Goal: Task Accomplishment & Management: Manage account settings

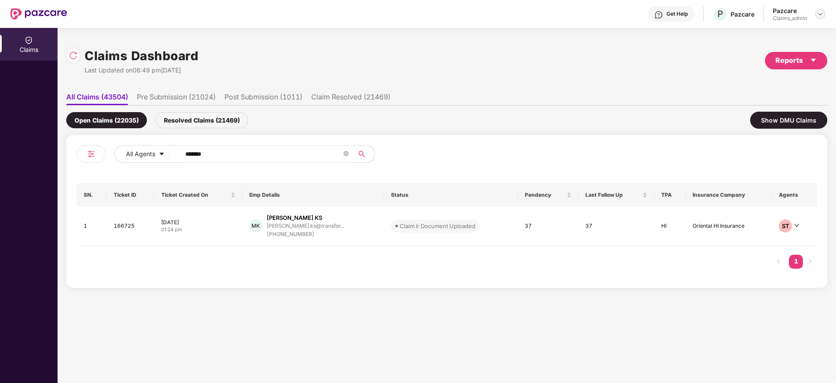
click at [822, 16] on img at bounding box center [820, 13] width 7 height 7
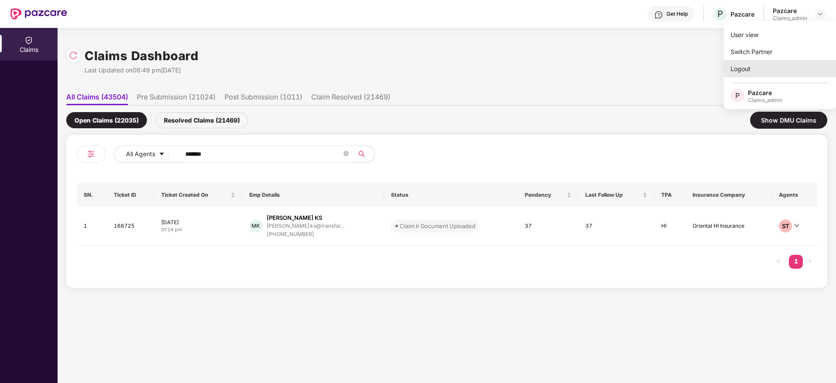
click at [744, 70] on div "Logout" at bounding box center [780, 68] width 113 height 17
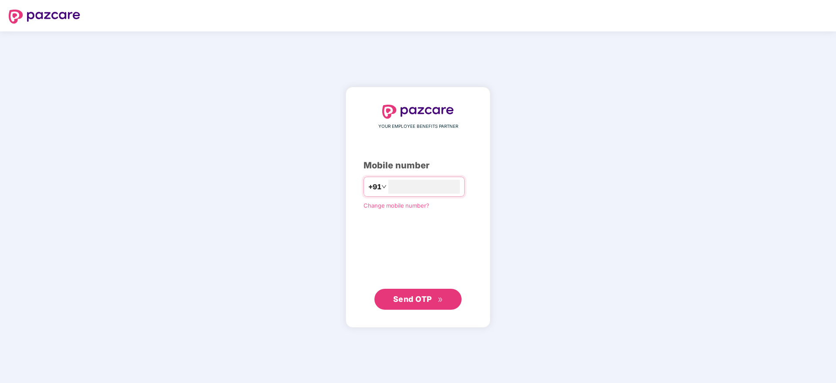
type input "**********"
click at [426, 304] on span "Send OTP" at bounding box center [418, 299] width 50 height 12
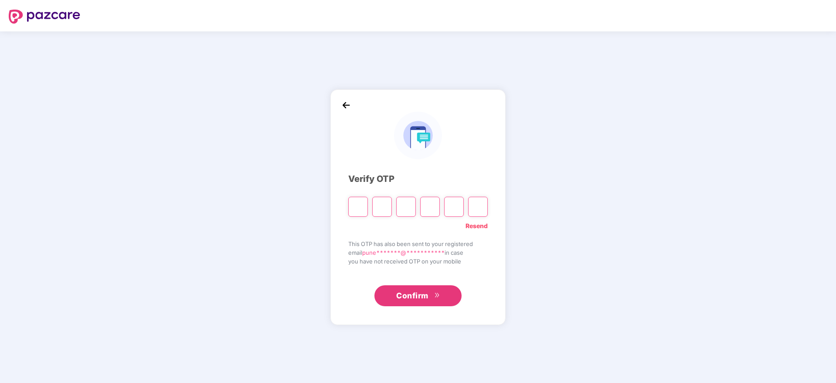
type input "*"
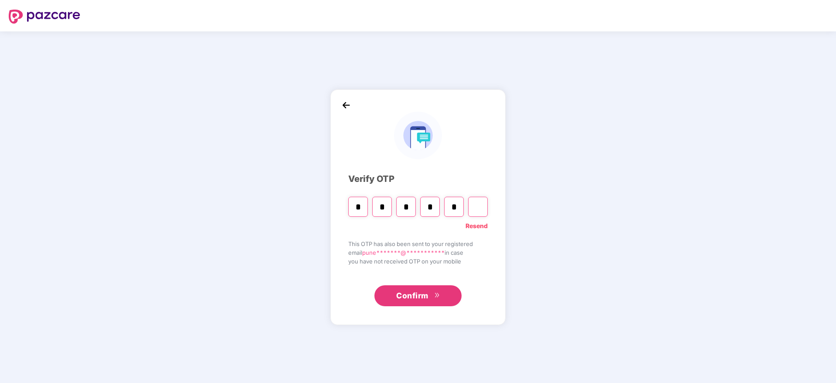
type input "*"
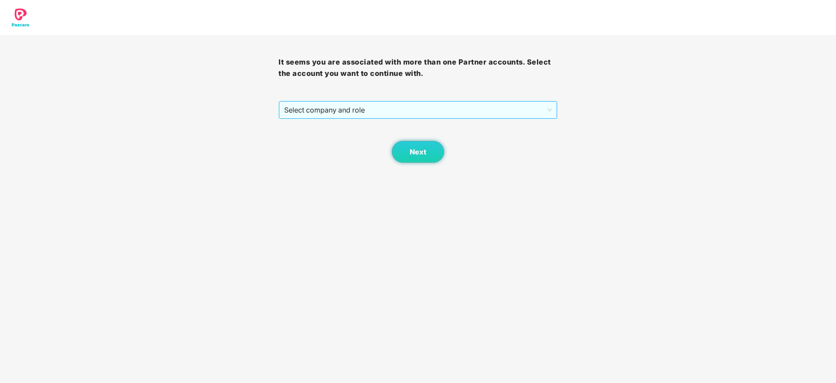
click at [411, 113] on span "Select company and role" at bounding box center [417, 110] width 267 height 17
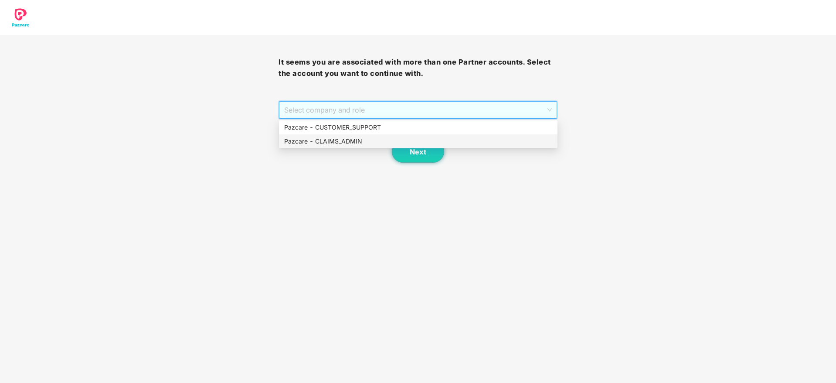
click at [351, 143] on div "Pazcare - CLAIMS_ADMIN" at bounding box center [418, 141] width 268 height 10
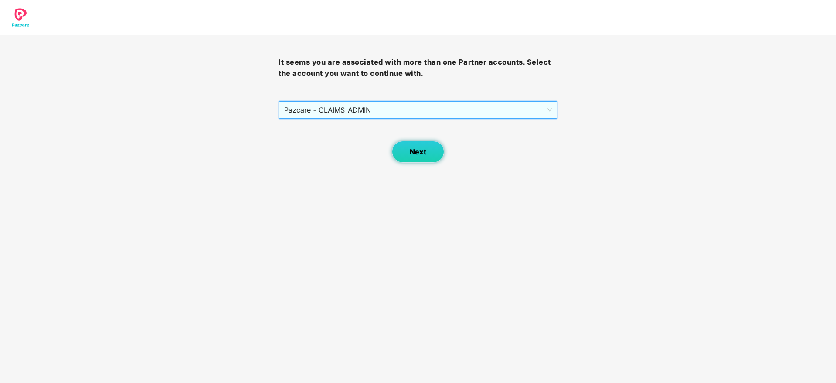
click at [417, 153] on span "Next" at bounding box center [418, 152] width 17 height 8
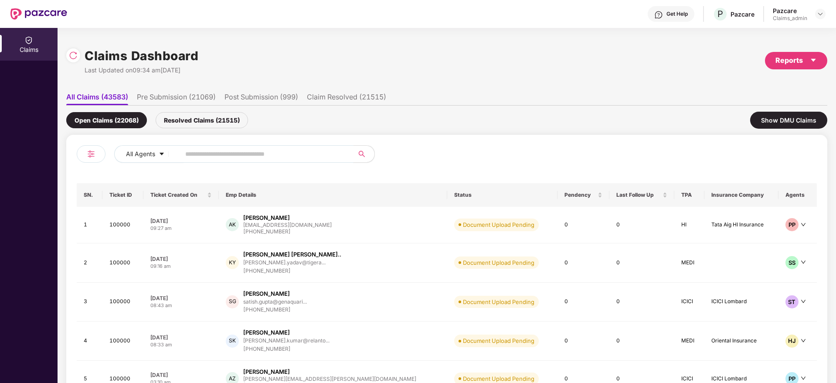
click at [255, 150] on input "text" at bounding box center [263, 153] width 156 height 13
paste input "******"
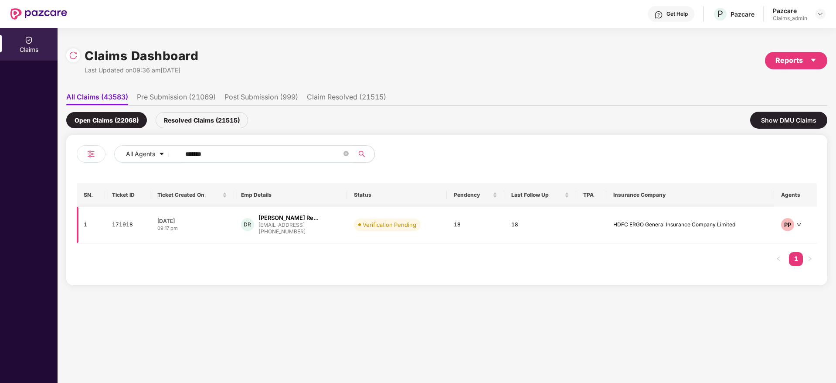
type input "******"
click at [340, 230] on div "DR Dudipala Vigneshwar Re... vreddy@eightfold.ai +919704213769" at bounding box center [290, 225] width 99 height 22
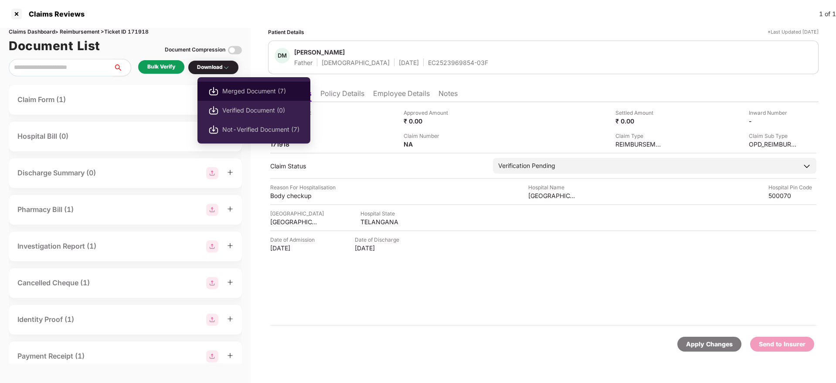
click at [254, 92] on span "Merged Document (7)" at bounding box center [260, 91] width 77 height 10
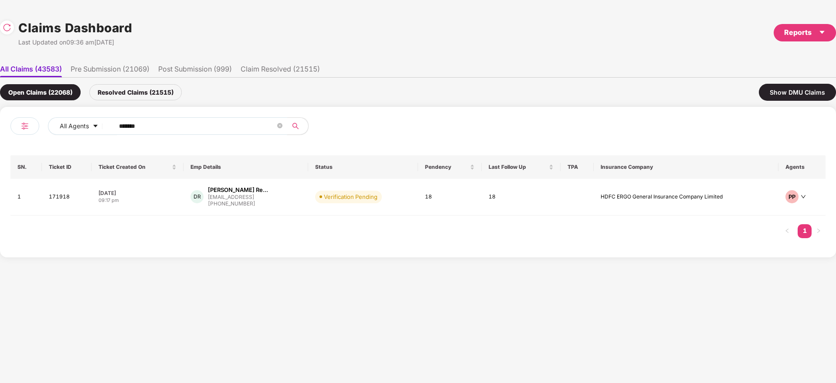
drag, startPoint x: 206, startPoint y: 129, endPoint x: 0, endPoint y: 116, distance: 206.1
click at [0, 116] on div "All Agents ****** SN. Ticket ID Ticket Created On Emp Details Status Pendency L…" at bounding box center [418, 182] width 836 height 150
paste input "text"
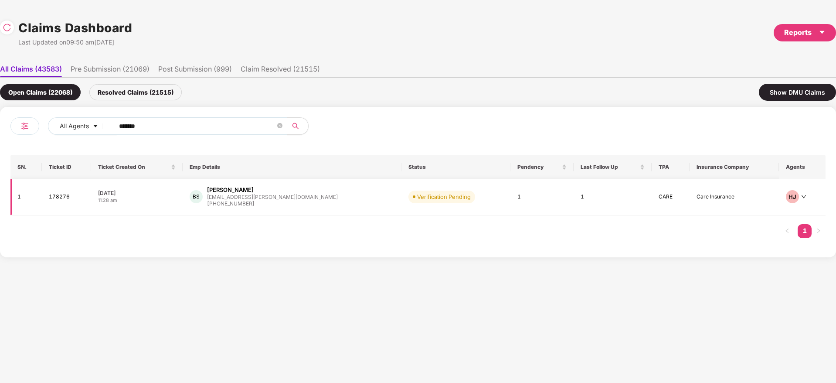
type input "******"
click at [317, 199] on div "BS Baikunth Nath Shukla baikunth@jagriti.org +919140311143" at bounding box center [292, 197] width 205 height 22
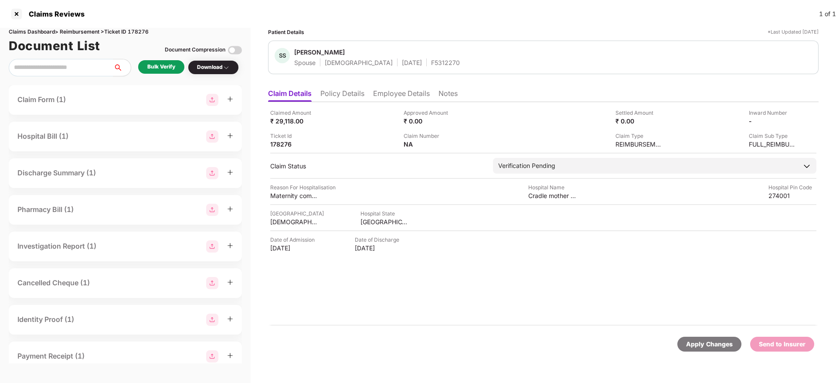
click at [345, 94] on li "Policy Details" at bounding box center [342, 95] width 44 height 13
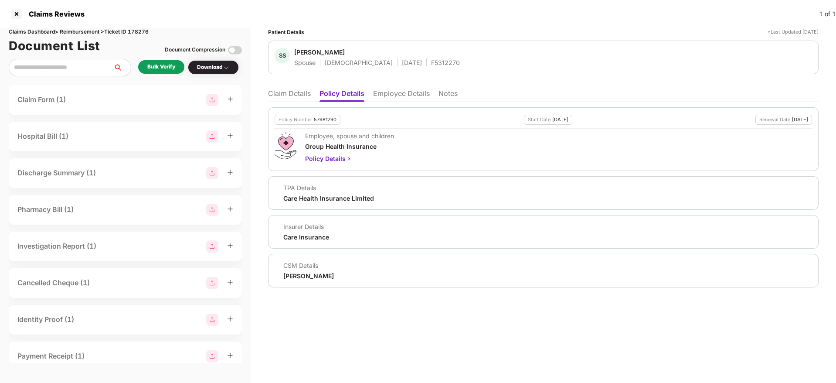
click at [326, 119] on div "57981290" at bounding box center [325, 120] width 23 height 6
copy div "57981290"
click at [292, 94] on li "Claim Details" at bounding box center [289, 95] width 43 height 13
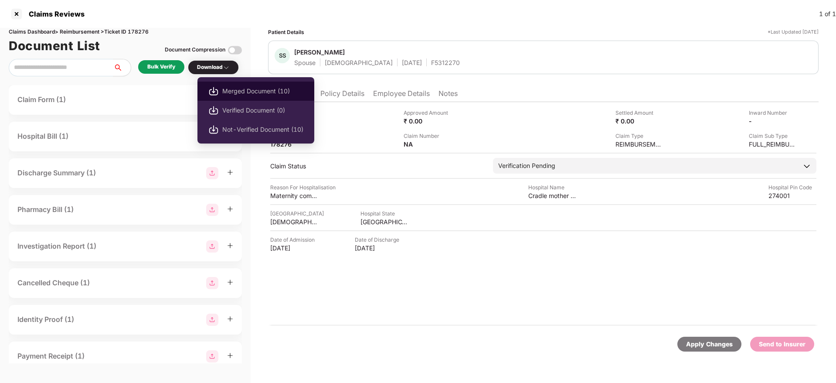
click at [234, 89] on span "Merged Document (10)" at bounding box center [262, 91] width 81 height 10
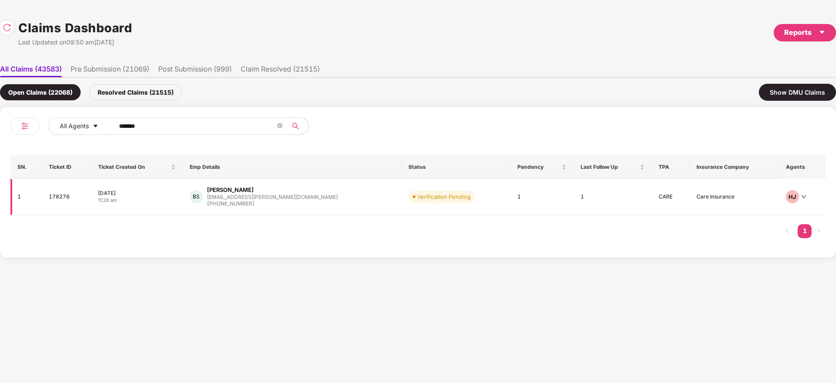
click at [326, 204] on div "BS Baikunth Nath Shukla baikunth@jagriti.org +919140311143" at bounding box center [292, 197] width 205 height 22
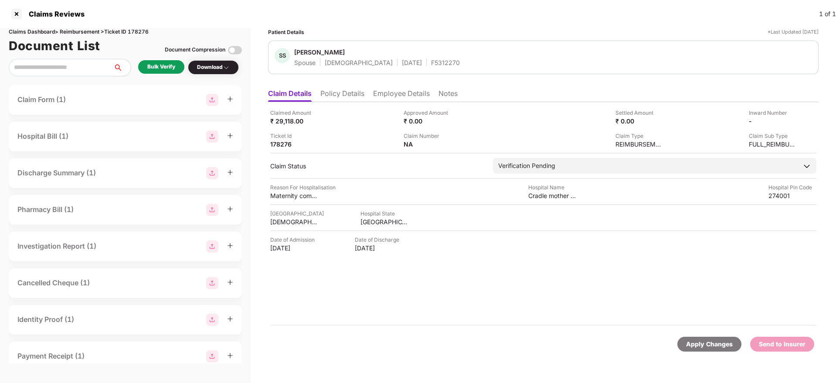
click at [431, 63] on div "F5312270" at bounding box center [445, 62] width 29 height 8
copy div "F5312270"
click at [169, 68] on div "Bulk Verify" at bounding box center [161, 67] width 28 height 8
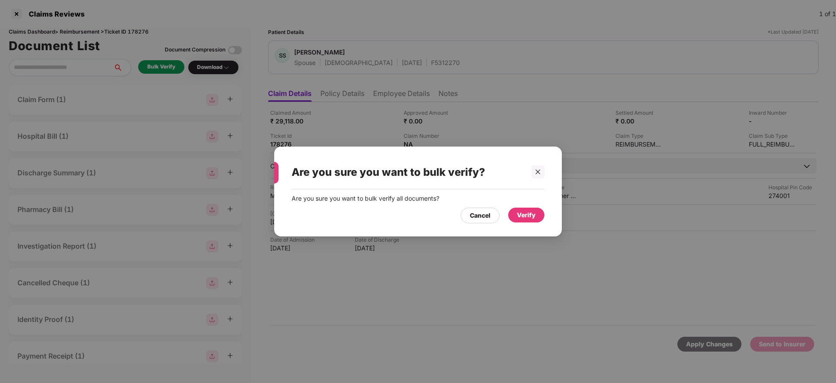
click at [524, 220] on div "Verify" at bounding box center [526, 214] width 36 height 15
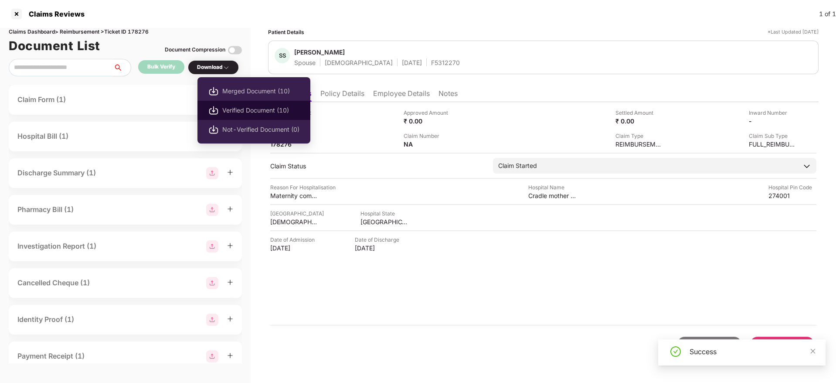
click at [234, 109] on span "Verified Document (10)" at bounding box center [260, 110] width 77 height 10
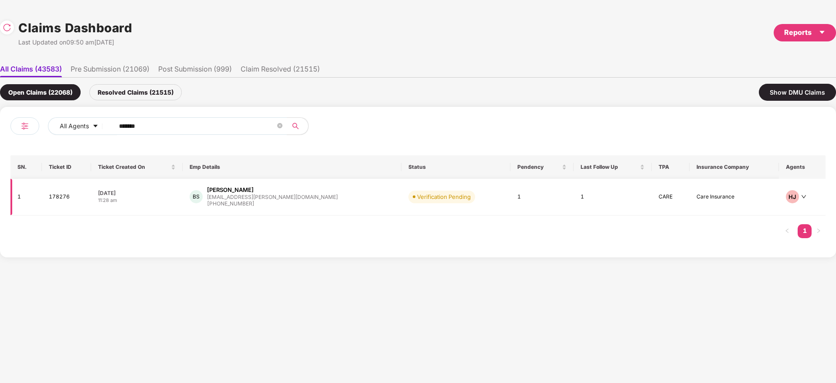
click at [340, 205] on td "BS Baikunth Nath Shukla baikunth@jagriti.org +919140311143" at bounding box center [292, 197] width 219 height 37
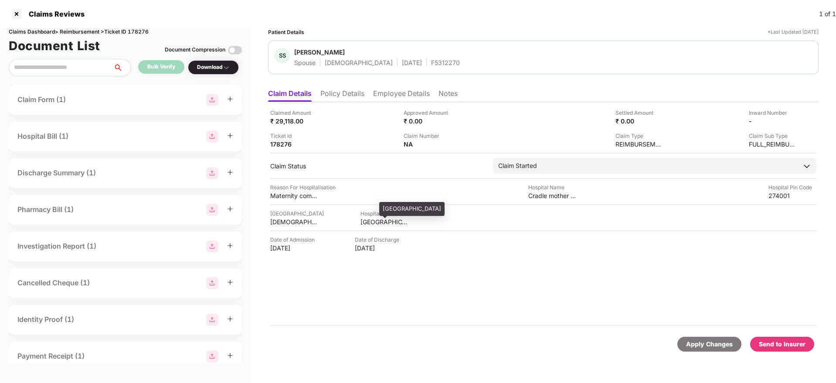
click at [372, 221] on div "UTTAR PRADESH" at bounding box center [384, 221] width 48 height 8
copy div "UTTAR PRADESH"
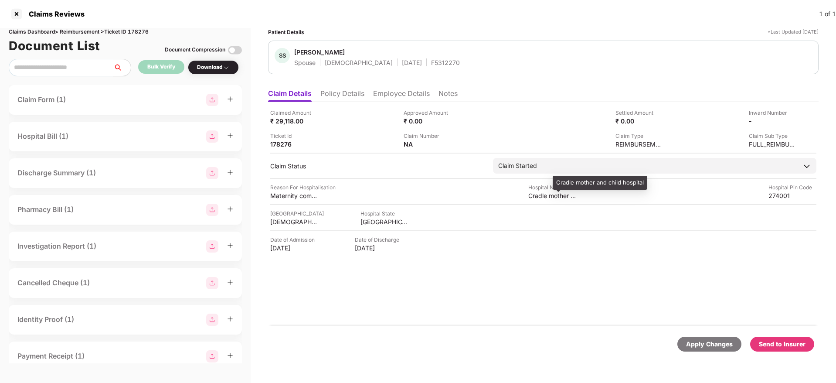
click at [539, 197] on div "Cradle mother and child hospital" at bounding box center [552, 195] width 48 height 8
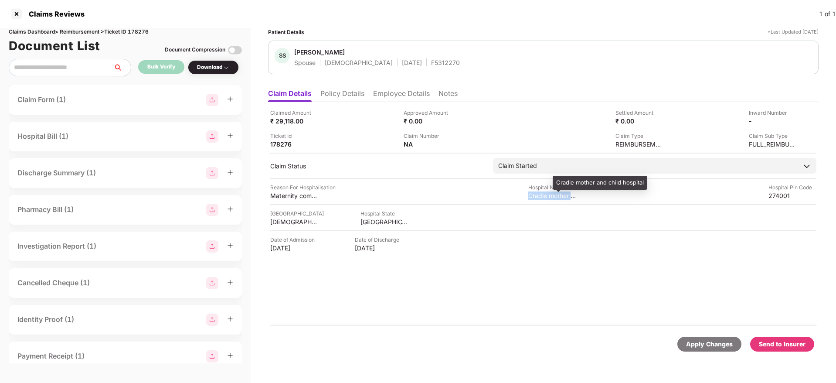
click at [539, 197] on div "Cradle mother and child hospital" at bounding box center [552, 195] width 48 height 8
copy div "Cradle mother and child hospital"
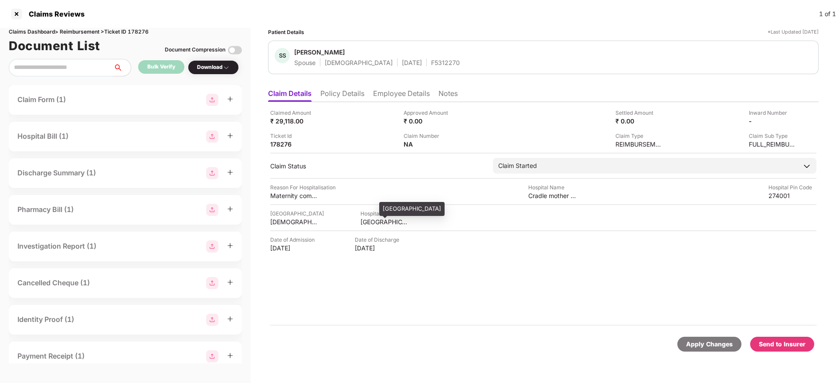
click at [367, 222] on div "UTTAR PRADESH" at bounding box center [384, 221] width 48 height 8
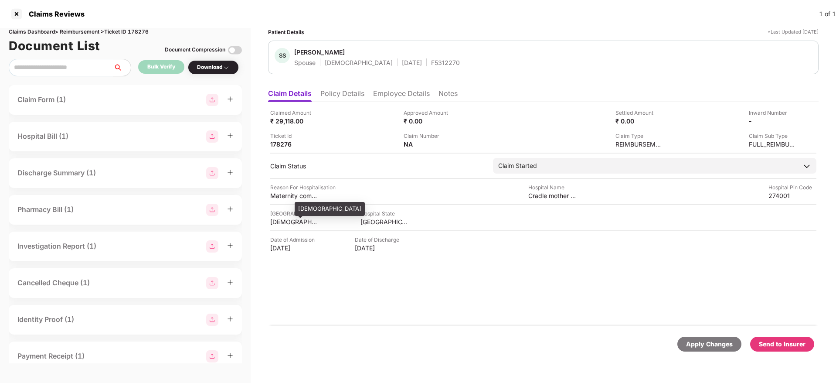
click at [283, 221] on div "DEORIA" at bounding box center [294, 221] width 48 height 8
copy div "DEORIA"
click at [771, 196] on div "274001" at bounding box center [792, 195] width 48 height 8
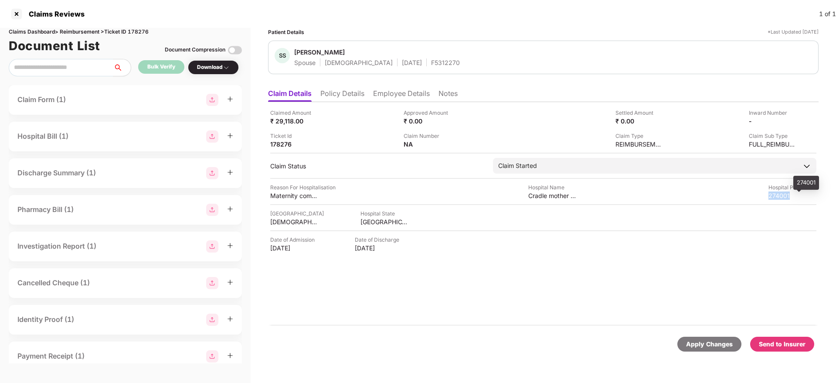
click at [771, 196] on div "274001" at bounding box center [792, 195] width 48 height 8
copy div "274001"
click at [278, 222] on div "DEORIA" at bounding box center [294, 221] width 48 height 8
copy div "DEORIA"
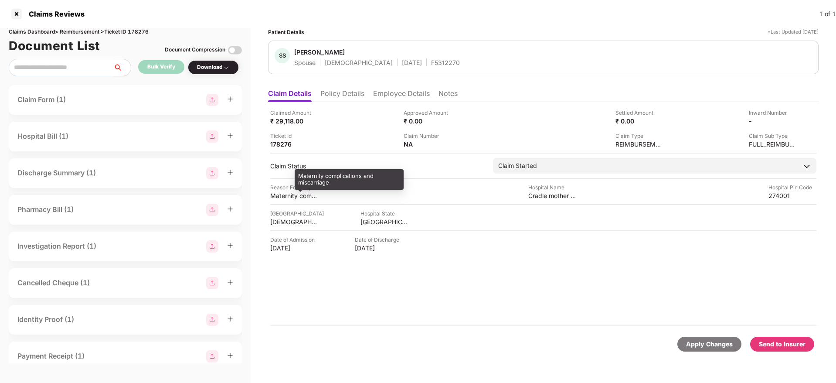
click at [279, 198] on div "Maternity complications and miscarriage" at bounding box center [294, 195] width 48 height 8
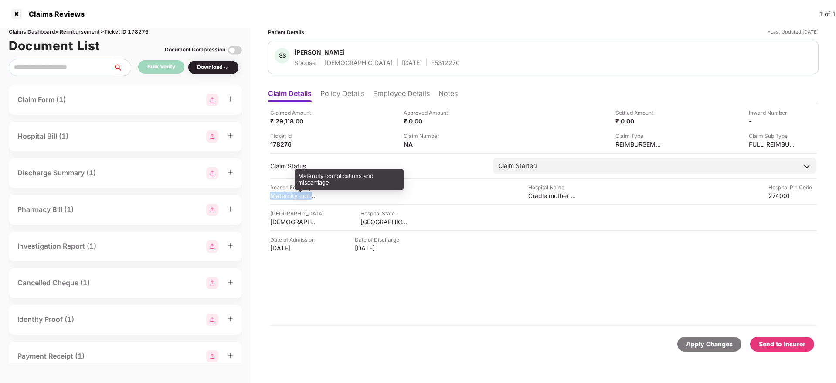
copy div "Maternity complications and miscarriage"
click at [395, 98] on li "Employee Details" at bounding box center [401, 95] width 57 height 13
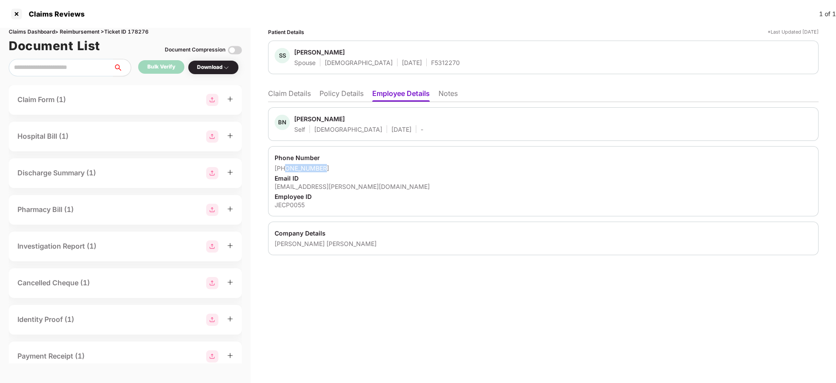
drag, startPoint x: 320, startPoint y: 169, endPoint x: 285, endPoint y: 170, distance: 34.9
click at [285, 170] on div "+919140311143" at bounding box center [543, 168] width 537 height 8
copy div "9140311143"
click at [321, 184] on div "baikunth@jagriti.org" at bounding box center [543, 186] width 537 height 8
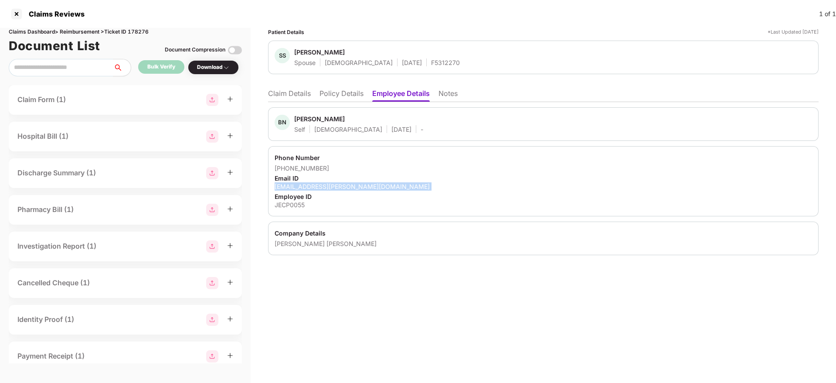
click at [321, 184] on div "baikunth@jagriti.org" at bounding box center [543, 186] width 537 height 8
copy div "baikunth@jagriti.org"
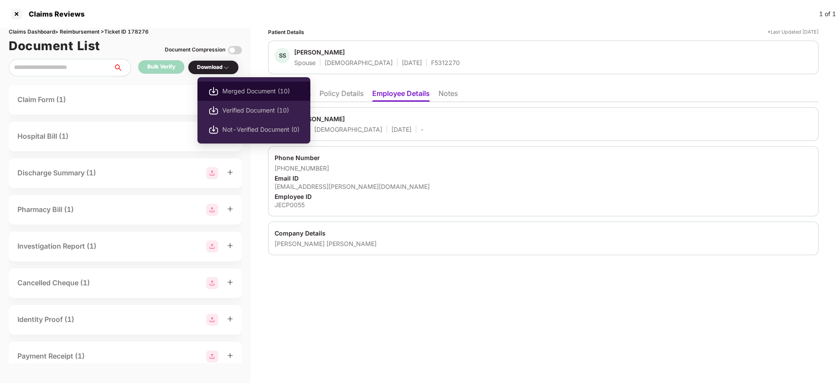
click at [254, 91] on span "Merged Document (10)" at bounding box center [260, 91] width 77 height 10
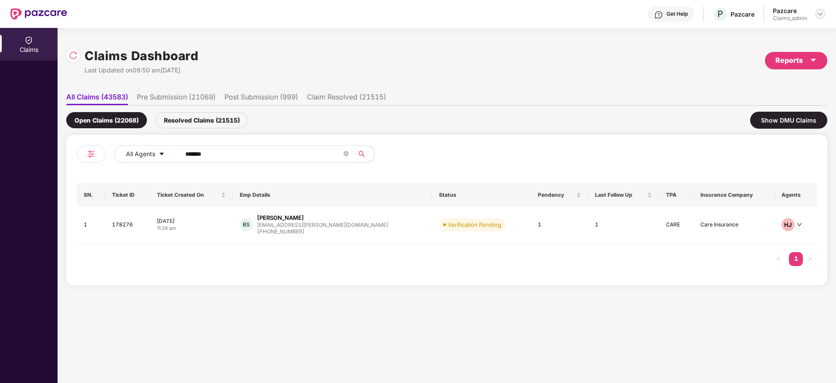
click at [823, 14] on img at bounding box center [820, 13] width 7 height 7
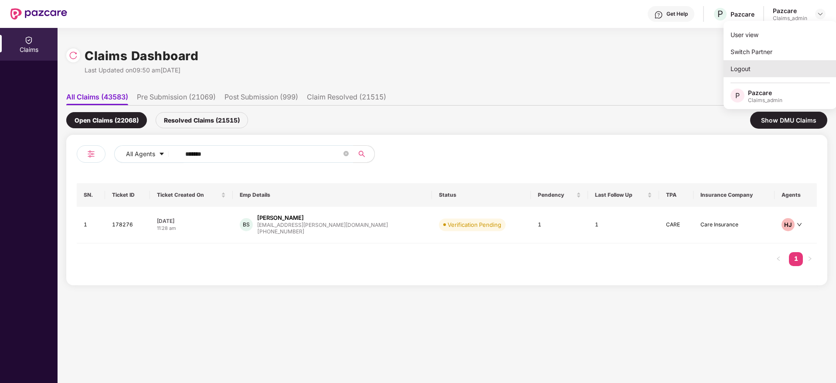
click at [741, 72] on div "Logout" at bounding box center [780, 68] width 113 height 17
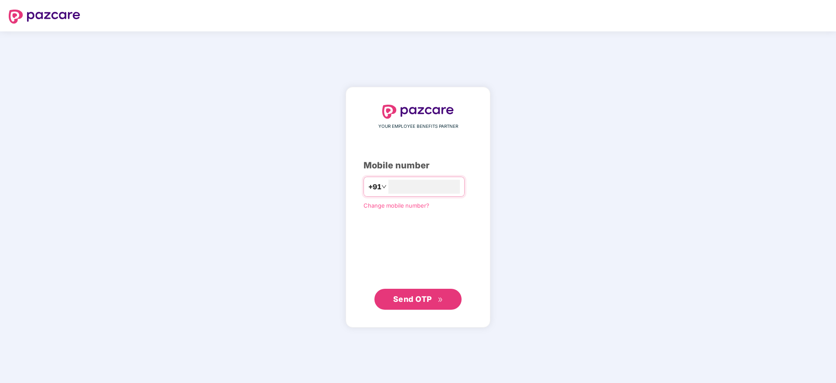
type input "**********"
click at [421, 302] on span "Send OTP" at bounding box center [412, 298] width 39 height 9
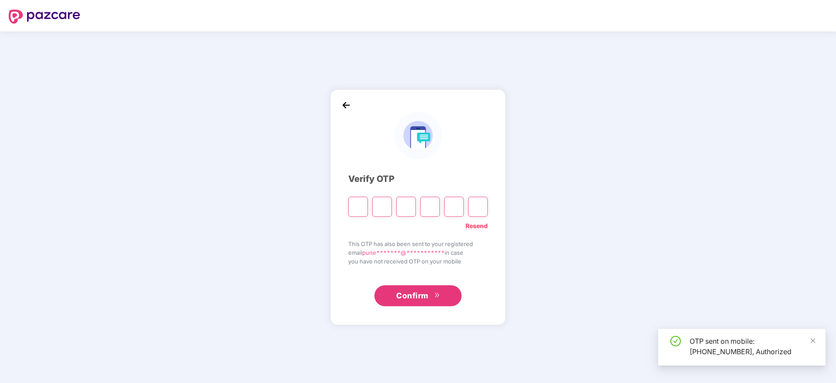
type input "*"
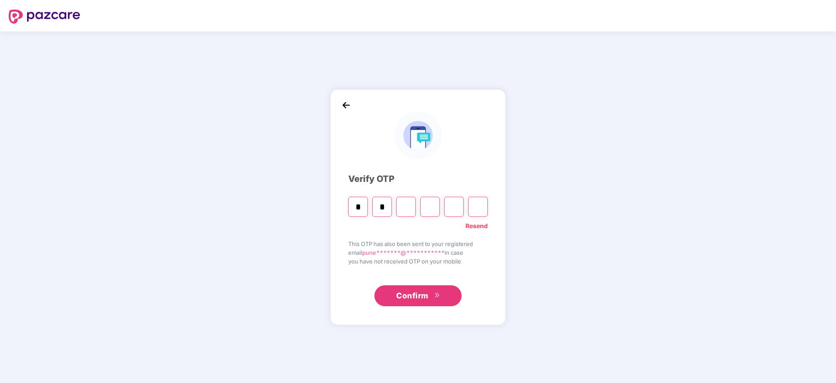
type input "*"
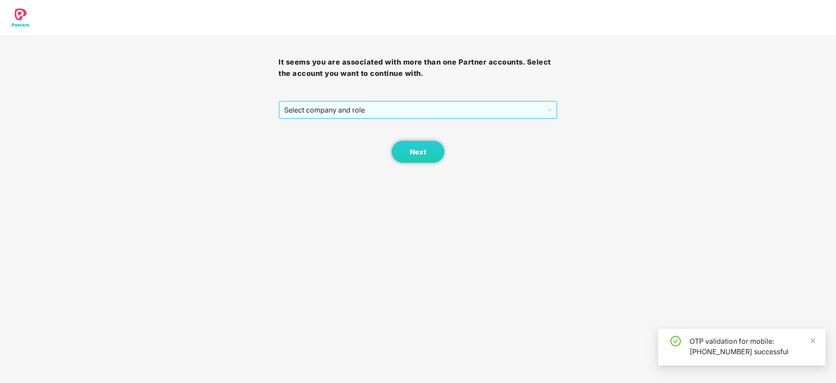
click at [440, 108] on span "Select company and role" at bounding box center [417, 110] width 267 height 17
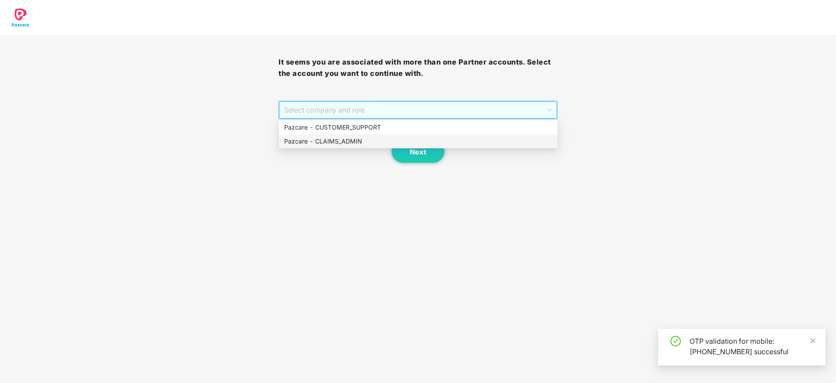
click at [405, 141] on div "Pazcare - CLAIMS_ADMIN" at bounding box center [418, 141] width 268 height 10
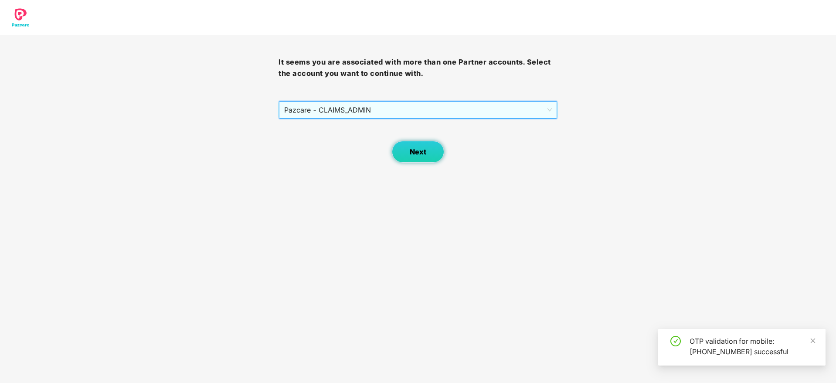
click at [417, 155] on span "Next" at bounding box center [418, 152] width 17 height 8
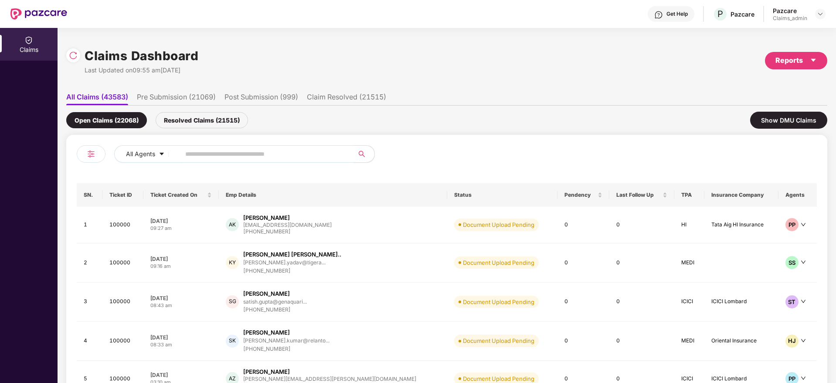
click at [204, 154] on input "text" at bounding box center [263, 153] width 156 height 13
paste input "******"
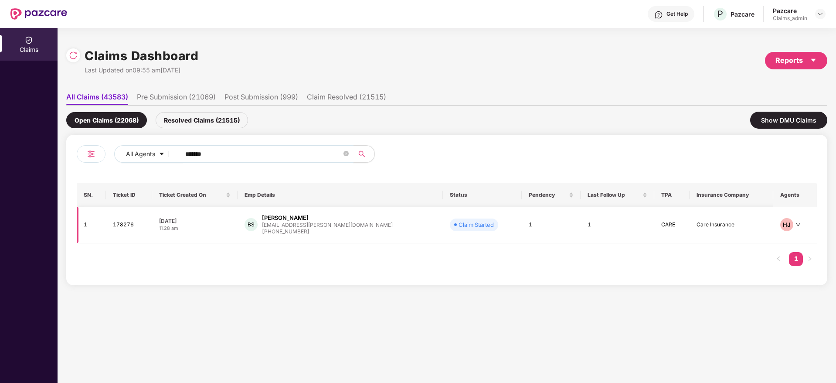
type input "******"
click at [387, 228] on td "BS Baikunth Nath Shukla baikunth@jagriti.org +919140311143" at bounding box center [340, 225] width 205 height 37
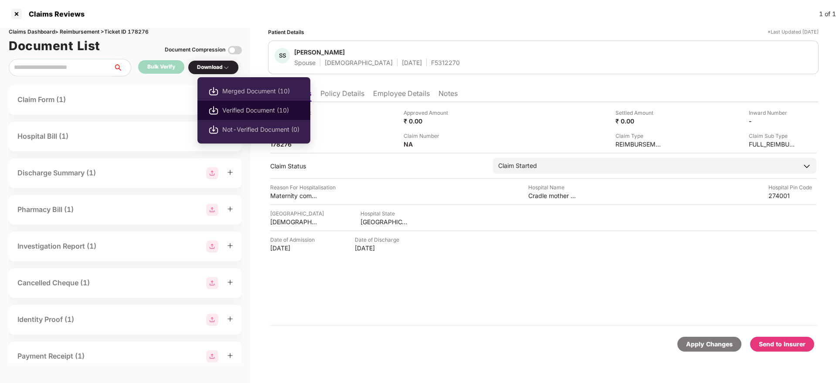
click at [268, 113] on span "Verified Document (10)" at bounding box center [260, 110] width 77 height 10
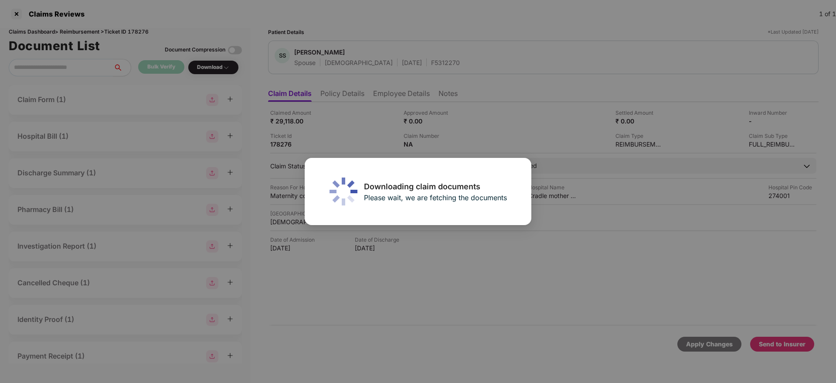
click at [541, 282] on div "Downloading claim documents Please wait, we are fetching the documents" at bounding box center [418, 191] width 836 height 383
click at [502, 254] on div "Downloading claim documents Please wait, we are fetching the documents" at bounding box center [418, 191] width 836 height 383
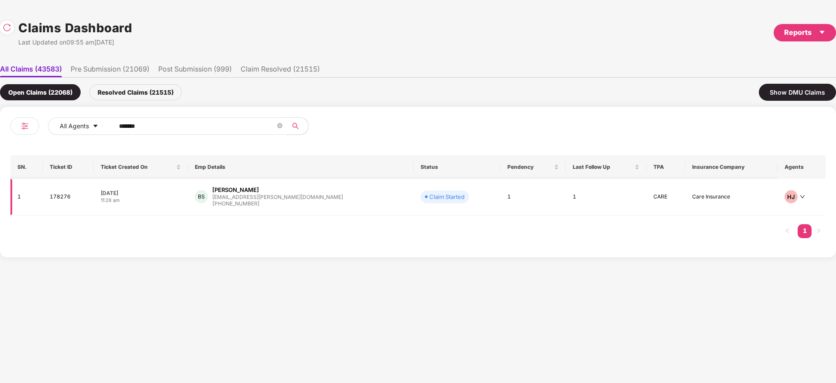
click at [340, 199] on div "BS Baikunth Nath Shukla baikunth@jagriti.org +919140311143" at bounding box center [301, 197] width 212 height 22
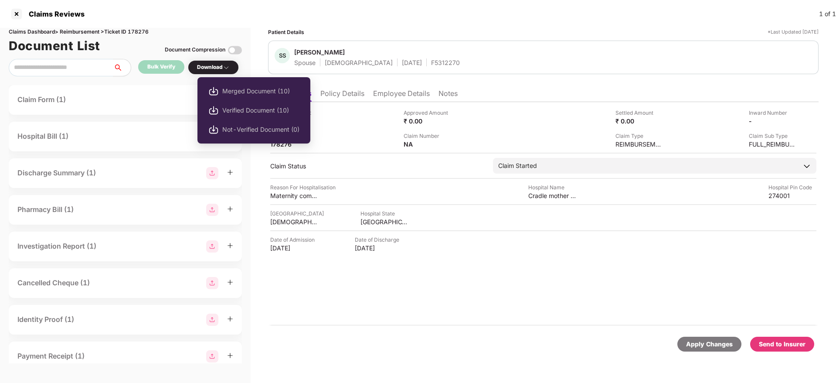
click at [245, 91] on span "Merged Document (10)" at bounding box center [260, 91] width 77 height 10
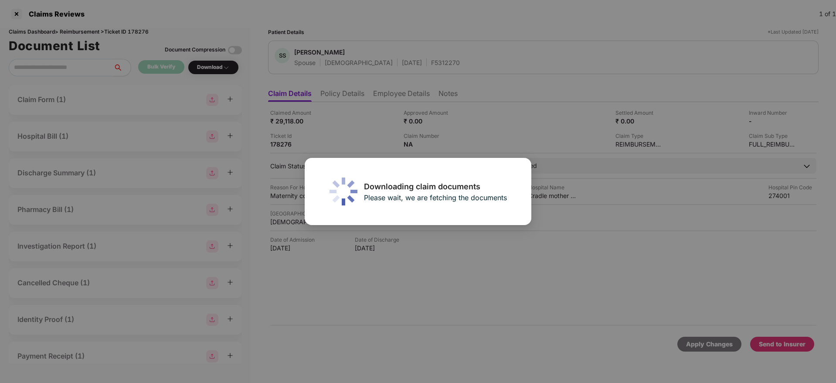
click at [530, 278] on div "Downloading claim documents Please wait, we are fetching the documents" at bounding box center [418, 191] width 836 height 383
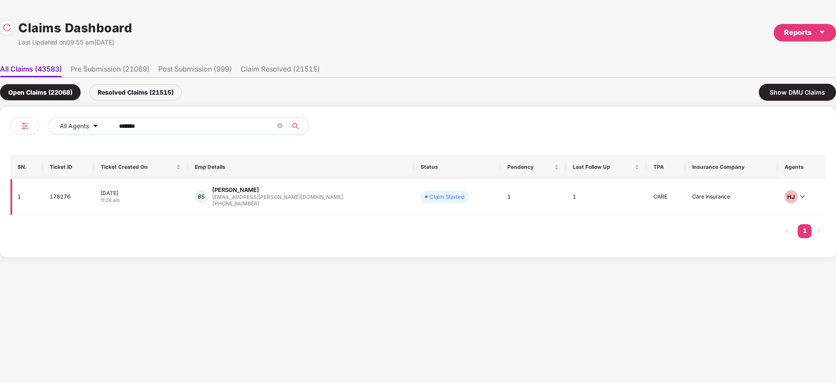
click at [340, 203] on div "BS Baikunth Nath Shukla baikunth@jagriti.org +919140311143" at bounding box center [301, 197] width 212 height 22
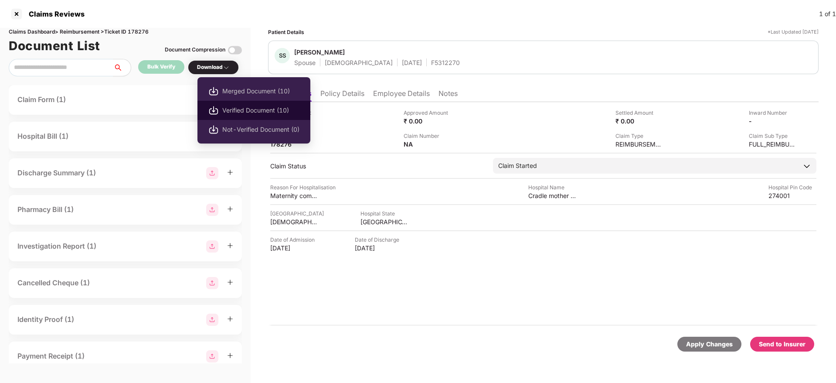
click at [279, 108] on span "Verified Document (10)" at bounding box center [260, 110] width 77 height 10
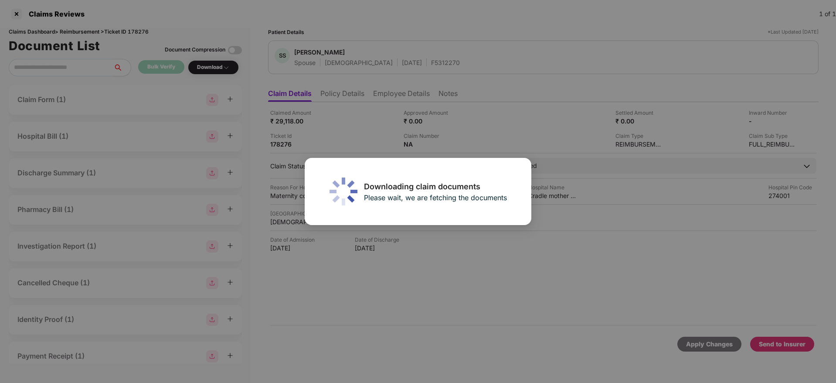
click at [536, 297] on div "Downloading claim documents Please wait, we are fetching the documents" at bounding box center [418, 191] width 836 height 383
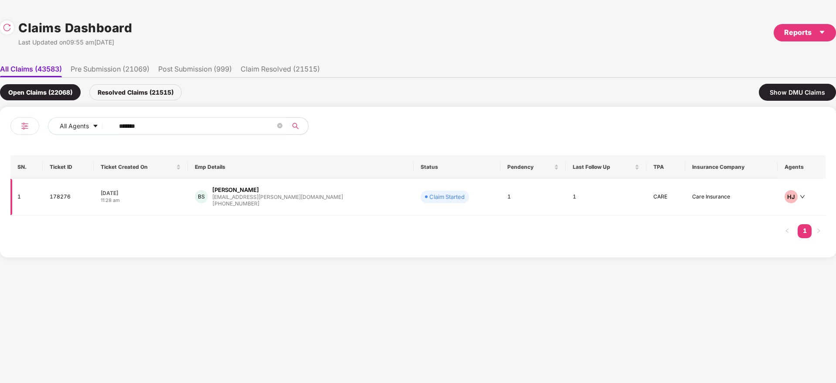
click at [414, 199] on td "Claim Started" at bounding box center [457, 197] width 87 height 37
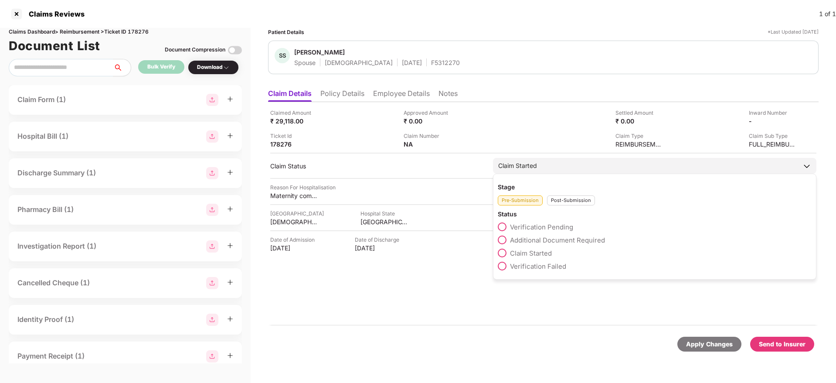
click at [535, 167] on div "Claim Started" at bounding box center [517, 166] width 39 height 10
click at [548, 225] on span "Verification Pending" at bounding box center [541, 227] width 63 height 8
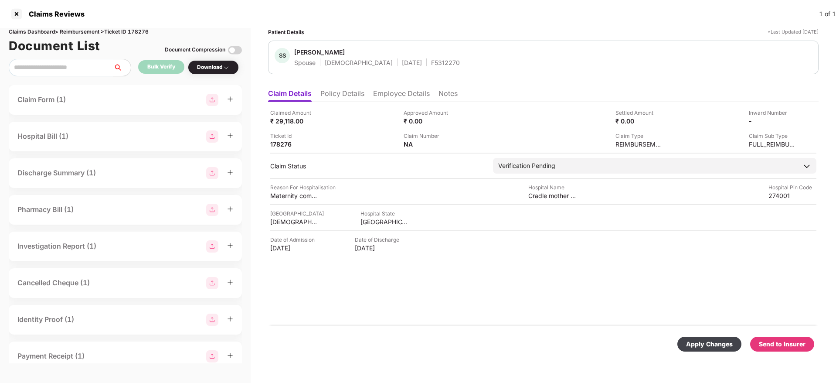
click at [715, 346] on div "Apply Changes" at bounding box center [709, 344] width 47 height 10
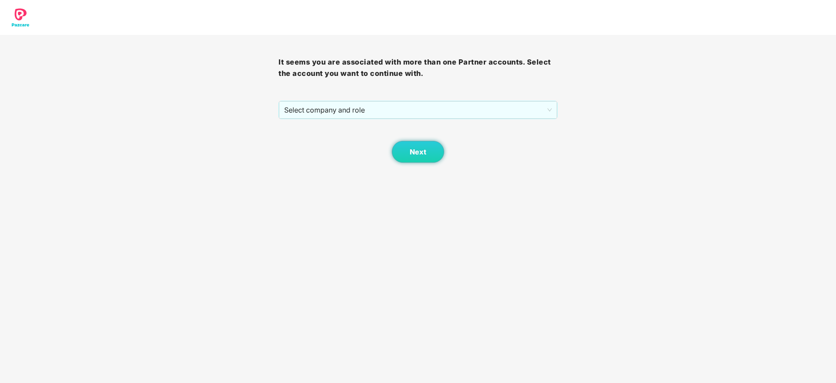
click at [349, 119] on div "Next" at bounding box center [418, 141] width 279 height 44
click at [354, 113] on span "Select company and role" at bounding box center [417, 110] width 267 height 17
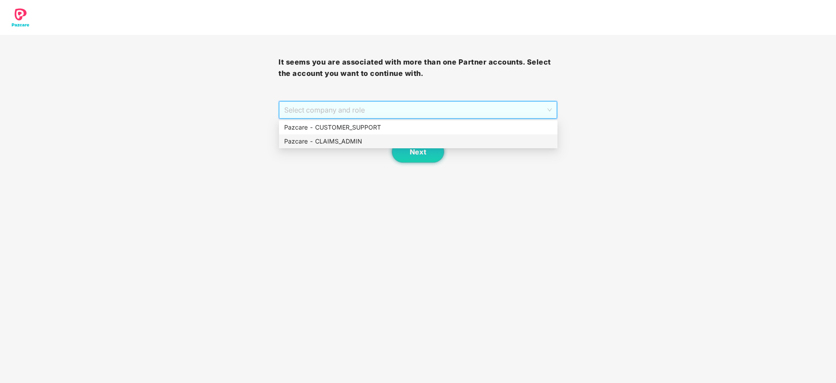
click at [361, 142] on div "Pazcare - CLAIMS_ADMIN" at bounding box center [418, 141] width 268 height 10
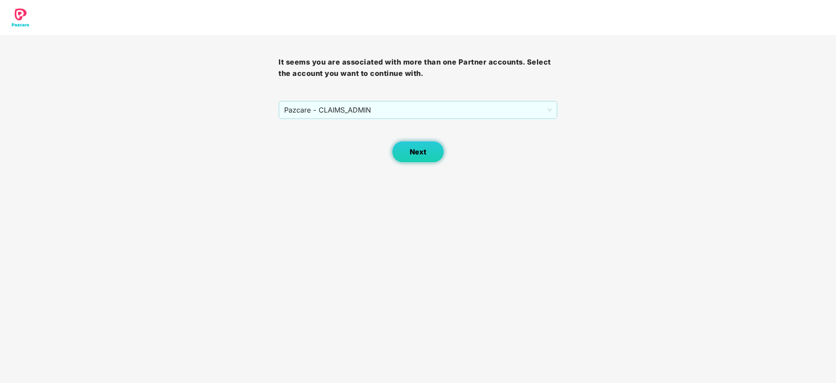
click at [409, 153] on button "Next" at bounding box center [418, 152] width 52 height 22
click at [364, 111] on span "Select company and role" at bounding box center [417, 110] width 267 height 17
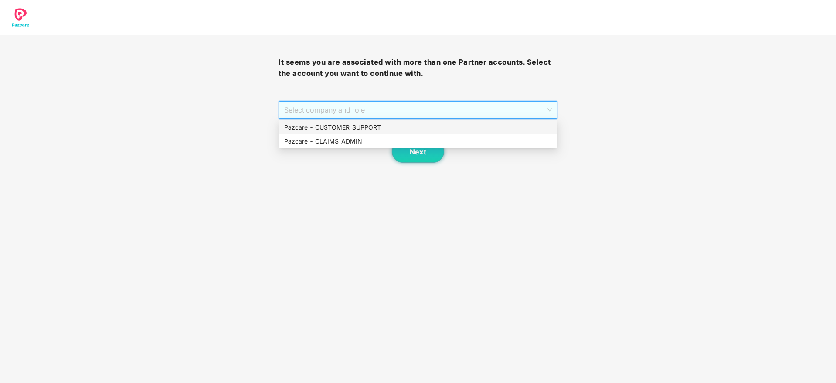
click at [367, 128] on div "Pazcare - CUSTOMER_SUPPORT" at bounding box center [418, 127] width 268 height 10
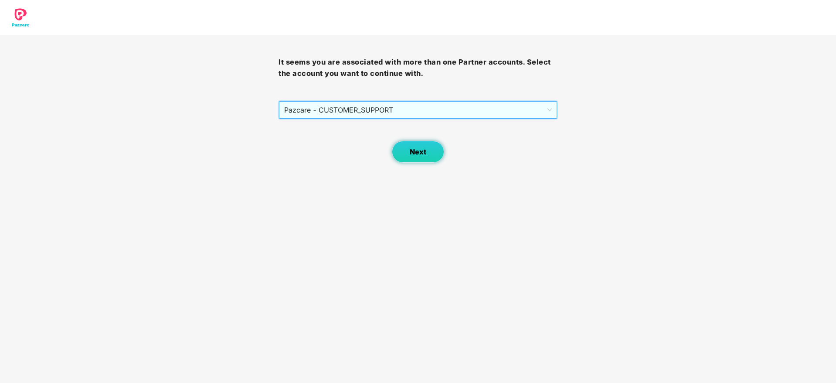
click at [416, 157] on button "Next" at bounding box center [418, 152] width 52 height 22
